Goal: Transaction & Acquisition: Purchase product/service

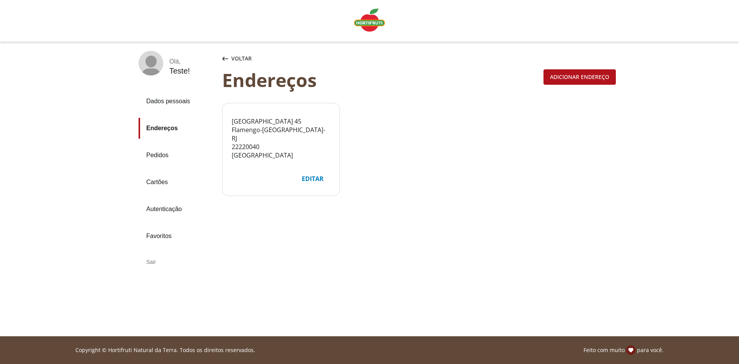
click at [365, 21] on img "Linha de sessão" at bounding box center [369, 19] width 31 height 23
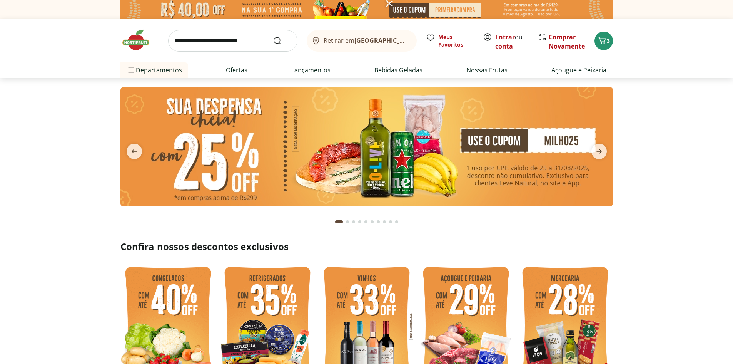
click at [527, 178] on img at bounding box center [366, 146] width 492 height 119
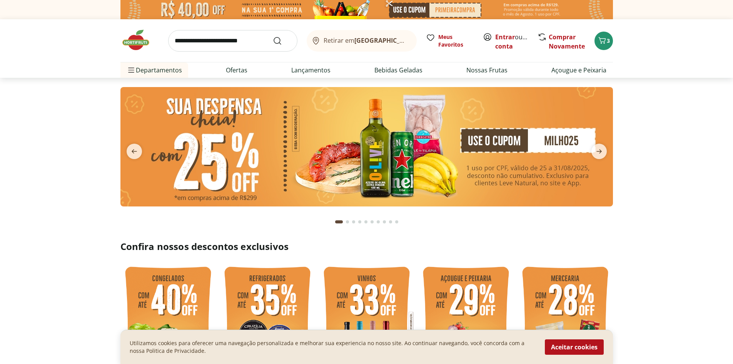
click at [460, 160] on img at bounding box center [366, 146] width 492 height 119
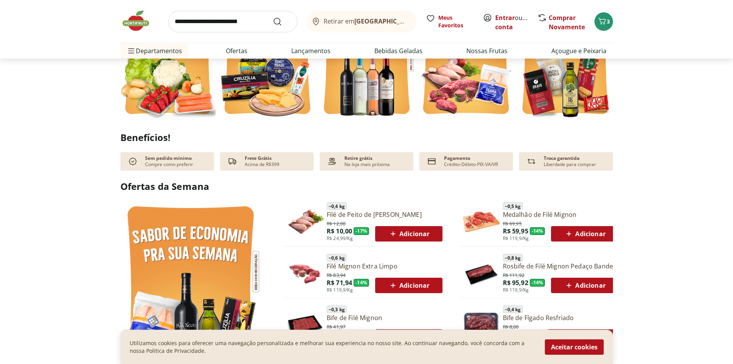
scroll to position [308, 0]
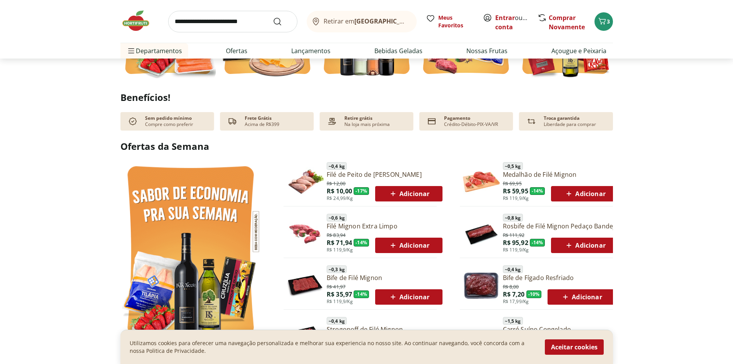
click at [402, 195] on span "Adicionar" at bounding box center [408, 193] width 41 height 9
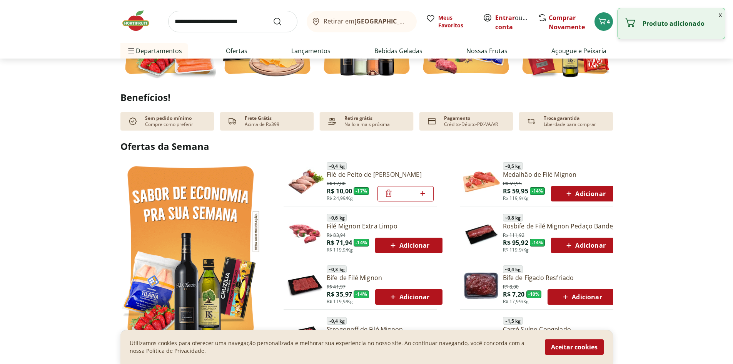
click at [405, 242] on span "Adicionar" at bounding box center [408, 244] width 41 height 9
click at [588, 240] on span "Adicionar" at bounding box center [584, 244] width 41 height 9
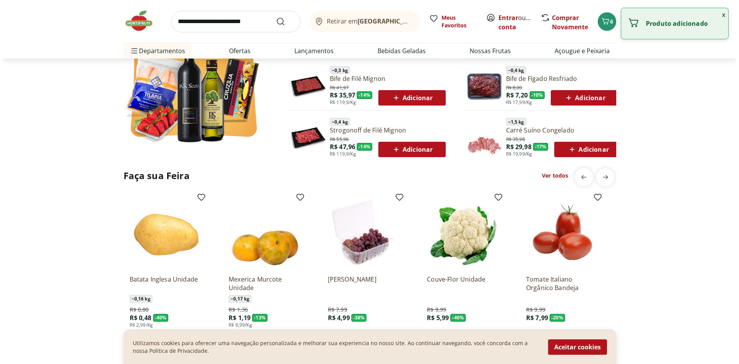
scroll to position [577, 0]
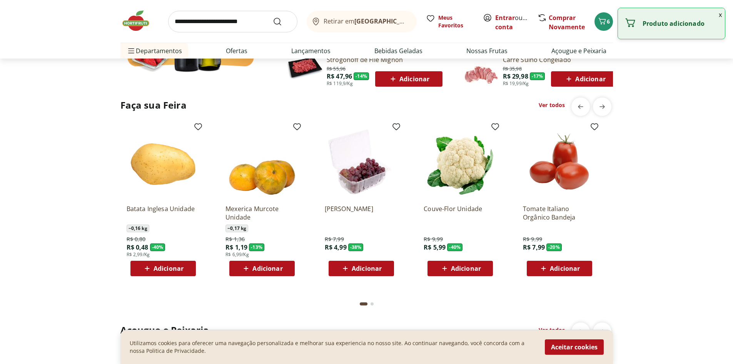
click at [184, 269] on div "Adicionar" at bounding box center [163, 268] width 53 height 14
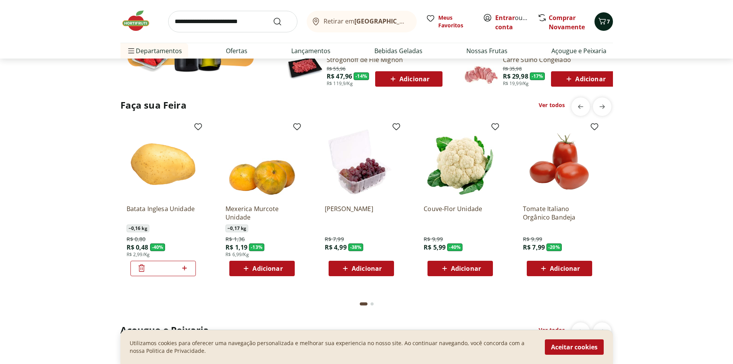
click at [602, 23] on icon "Carrinho" at bounding box center [601, 21] width 9 height 9
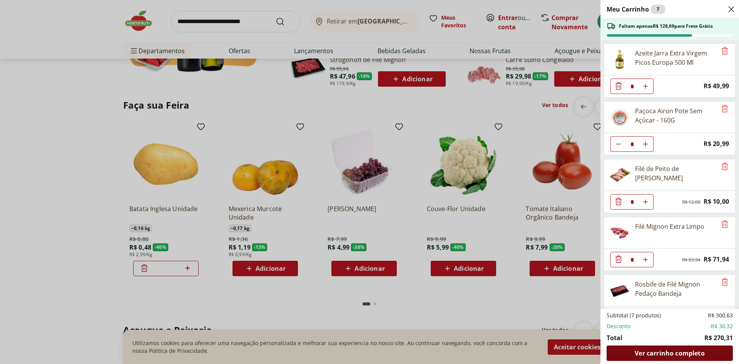
click at [679, 352] on span "Ver carrinho completo" at bounding box center [669, 353] width 70 height 6
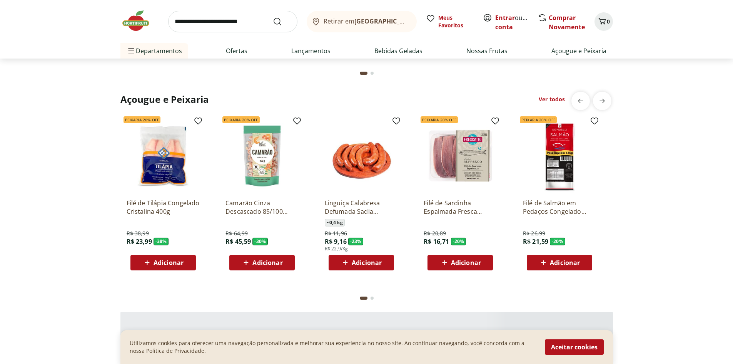
scroll to position [808, 0]
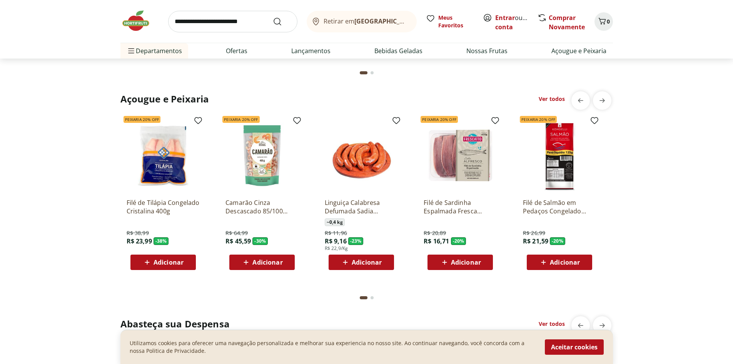
click at [164, 40] on span "Adicionar" at bounding box center [168, 37] width 30 height 6
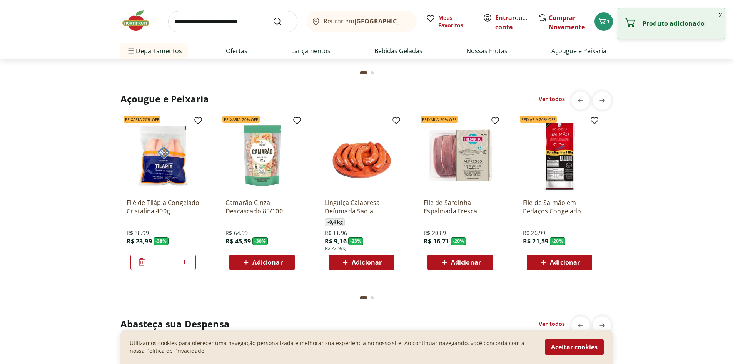
click at [265, 40] on span "Adicionar" at bounding box center [267, 37] width 30 height 6
click at [370, 40] on span "Adicionar" at bounding box center [367, 37] width 30 height 6
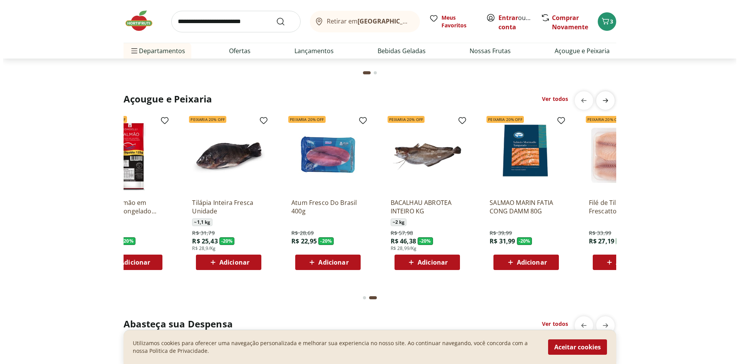
scroll to position [0, 495]
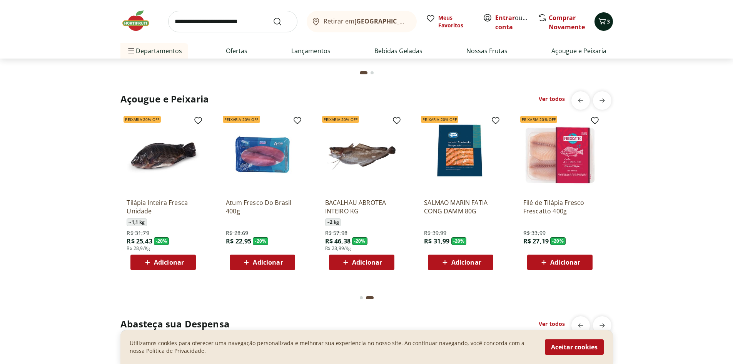
click at [601, 25] on icon "Carrinho" at bounding box center [601, 21] width 9 height 9
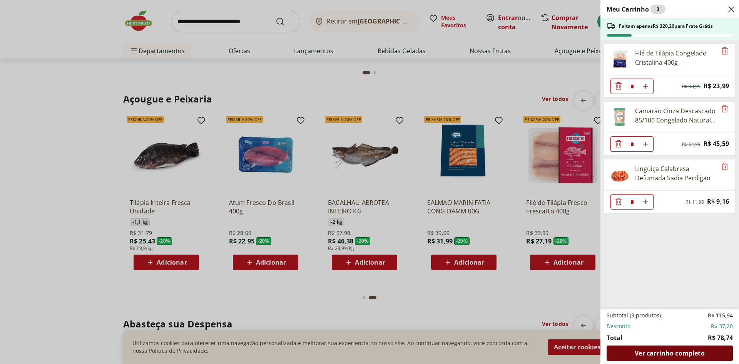
click at [678, 350] on span "Ver carrinho completo" at bounding box center [669, 353] width 70 height 6
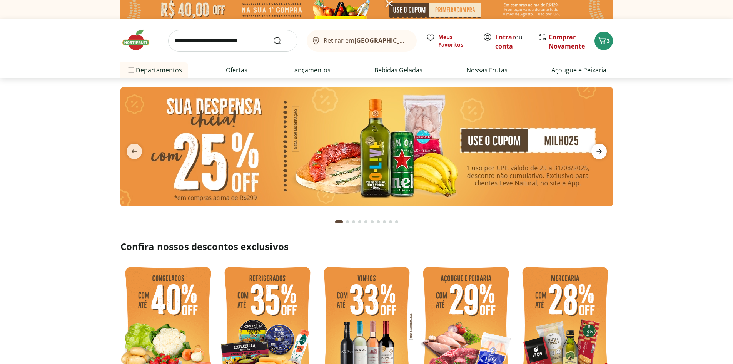
click at [594, 152] on icon "next" at bounding box center [598, 151] width 9 height 9
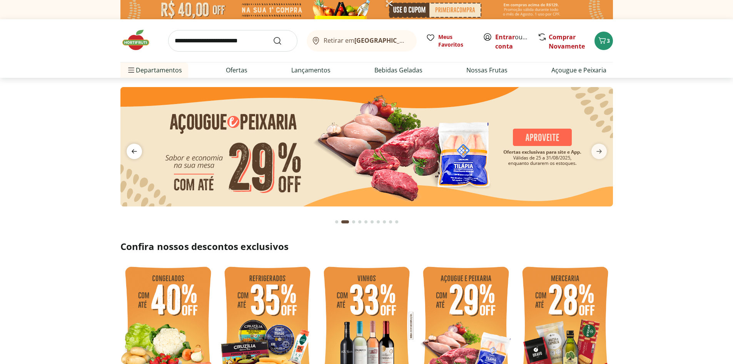
click at [138, 153] on icon "previous" at bounding box center [134, 151] width 9 height 9
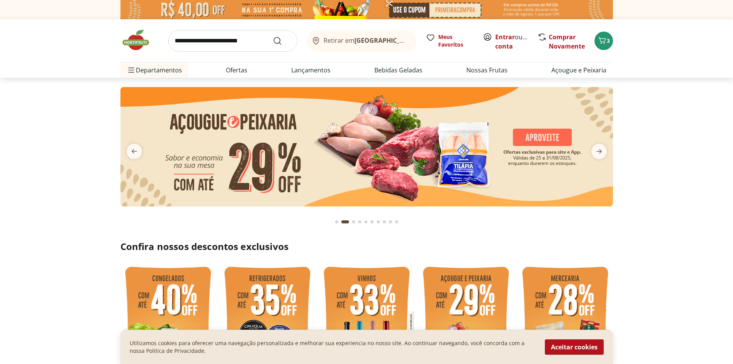
type input "*"
